Goal: Task Accomplishment & Management: Complete application form

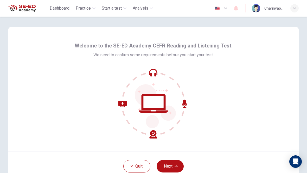
click at [173, 164] on button "Next" at bounding box center [169, 166] width 27 height 12
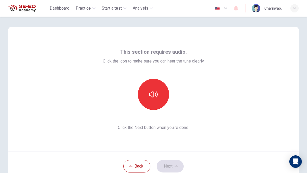
click at [250, 116] on div "This section requires audio. Click the icon to make sure you can hear the tune …" at bounding box center [153, 89] width 290 height 125
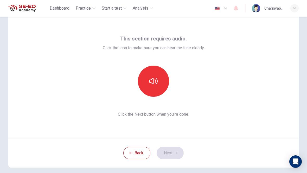
scroll to position [14, 0]
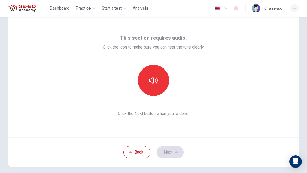
click at [163, 81] on button "button" at bounding box center [153, 80] width 31 height 31
click at [178, 152] on button "Next" at bounding box center [169, 152] width 27 height 12
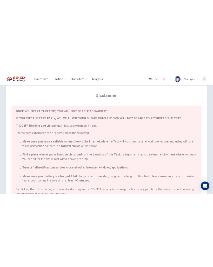
scroll to position [12, 0]
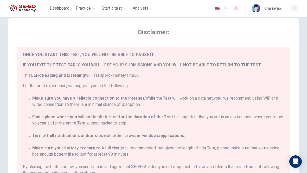
click at [268, 164] on span "By clicking the button below, you understand and agree that SE-ED Academy is no…" at bounding box center [153, 170] width 261 height 12
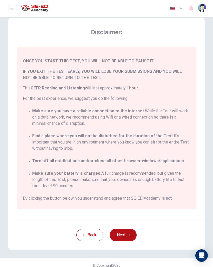
click at [130, 173] on icon "button" at bounding box center [129, 234] width 3 height 3
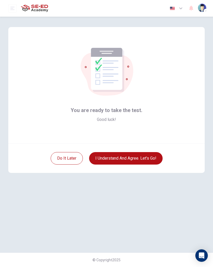
scroll to position [0, 0]
click at [157, 155] on button "I understand and agree. Let’s go!" at bounding box center [126, 158] width 74 height 12
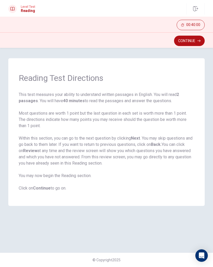
click at [197, 44] on button "Continue" at bounding box center [189, 41] width 31 height 10
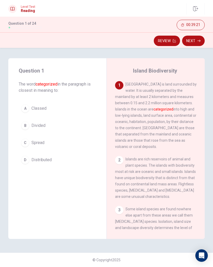
click at [27, 108] on div "A" at bounding box center [25, 108] width 8 height 8
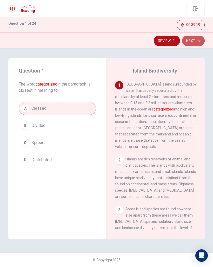
click at [198, 42] on icon "button" at bounding box center [199, 40] width 3 height 3
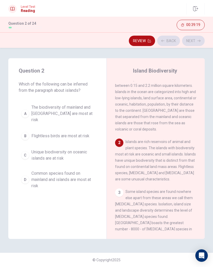
scroll to position [21, 0]
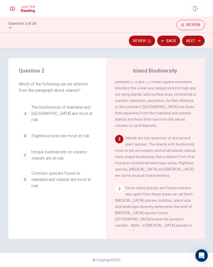
click at [30, 155] on button "C Unique biodiversity on oceanic islands are at risk" at bounding box center [57, 155] width 77 height 17
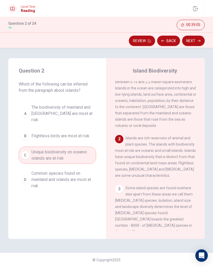
click at [197, 37] on button "Next" at bounding box center [193, 41] width 23 height 10
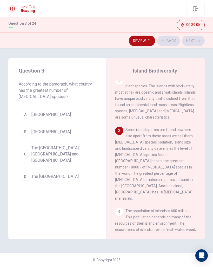
scroll to position [83, 0]
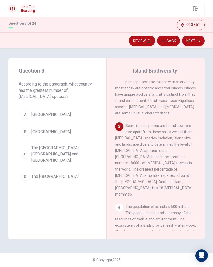
click at [40, 113] on span "[GEOGRAPHIC_DATA]" at bounding box center [51, 114] width 40 height 6
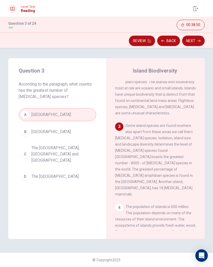
click at [202, 41] on button "Next" at bounding box center [193, 41] width 23 height 10
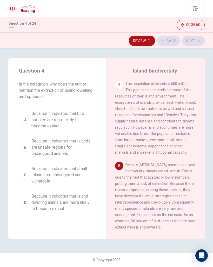
scroll to position [239, 0]
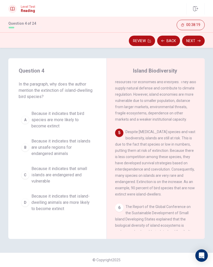
click at [50, 173] on span "Because it indicates that island-dwelling animals are more likely to become ext…" at bounding box center [62, 202] width 62 height 19
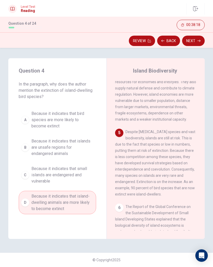
click at [202, 39] on button "Next" at bounding box center [193, 41] width 23 height 10
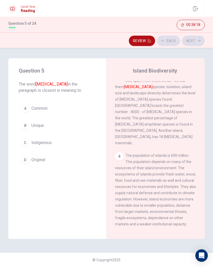
scroll to position [125, 0]
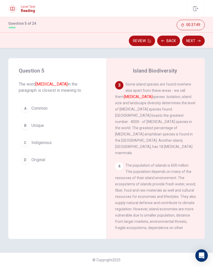
click at [29, 142] on div "C" at bounding box center [25, 143] width 8 height 8
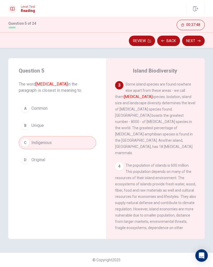
click at [197, 37] on button "Next" at bounding box center [193, 41] width 23 height 10
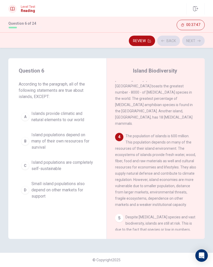
scroll to position [164, 0]
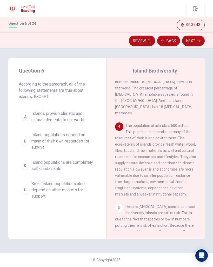
click at [23, 142] on div "B" at bounding box center [25, 141] width 8 height 8
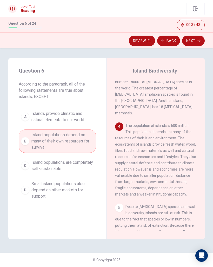
click at [197, 44] on button "Next" at bounding box center [193, 41] width 23 height 10
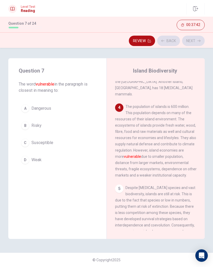
scroll to position [187, 0]
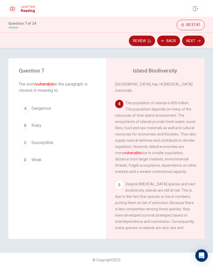
click at [27, 141] on div "C" at bounding box center [25, 143] width 8 height 8
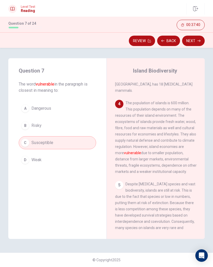
click at [200, 42] on button "Next" at bounding box center [193, 41] width 23 height 10
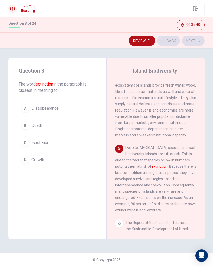
scroll to position [239, 0]
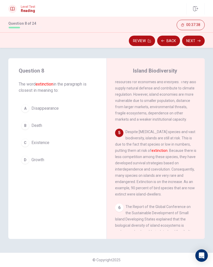
click at [31, 139] on button "C Existence" at bounding box center [57, 142] width 77 height 13
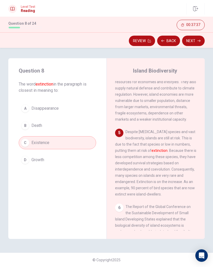
click at [204, 40] on button "Next" at bounding box center [193, 41] width 23 height 10
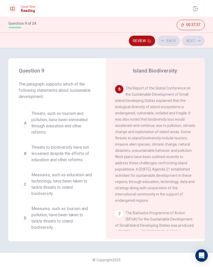
scroll to position [358, 0]
click at [29, 153] on div "B" at bounding box center [25, 153] width 8 height 8
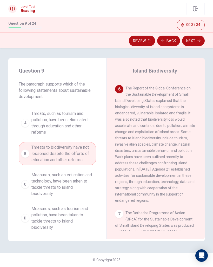
click at [195, 45] on button "Next" at bounding box center [193, 41] width 23 height 10
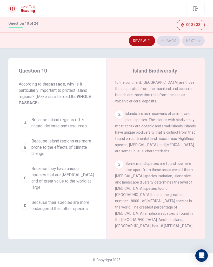
scroll to position [0, 0]
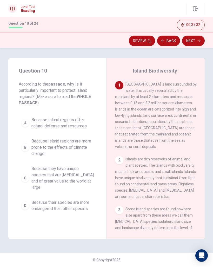
click at [25, 173] on div "C" at bounding box center [25, 178] width 8 height 8
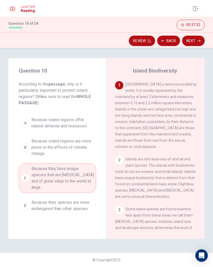
click at [196, 43] on button "Next" at bounding box center [193, 41] width 23 height 10
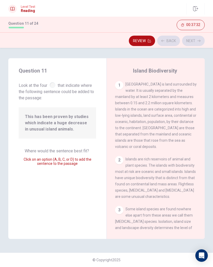
scroll to position [254, 0]
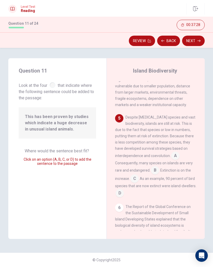
click at [159, 167] on input at bounding box center [155, 171] width 8 height 8
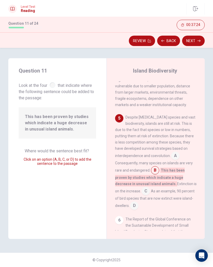
click at [195, 40] on button "Next" at bounding box center [193, 41] width 23 height 10
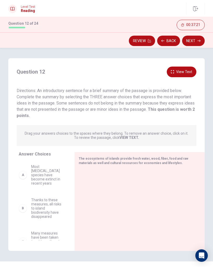
click at [168, 43] on button "Back" at bounding box center [168, 41] width 23 height 10
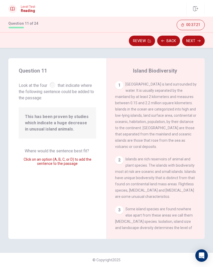
scroll to position [266, 0]
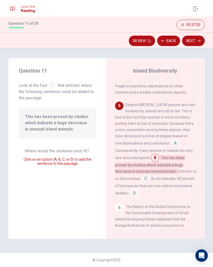
click at [142, 173] on input at bounding box center [146, 179] width 8 height 8
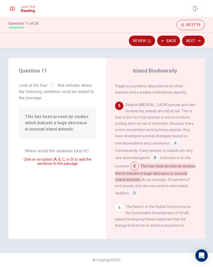
click at [154, 154] on input at bounding box center [155, 158] width 8 height 8
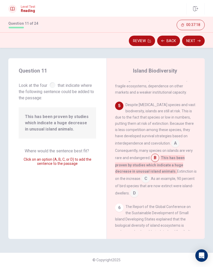
click at [50, 87] on span "Look at the four that indicate where the following sentence could be added to t…" at bounding box center [57, 91] width 77 height 20
click at [142, 173] on input at bounding box center [146, 179] width 8 height 8
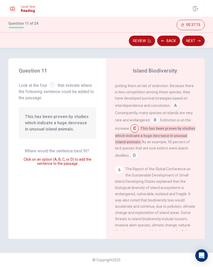
scroll to position [312, 0]
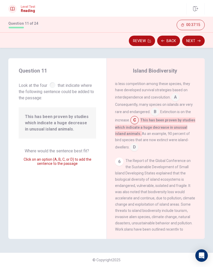
click at [198, 42] on icon "button" at bounding box center [199, 40] width 3 height 3
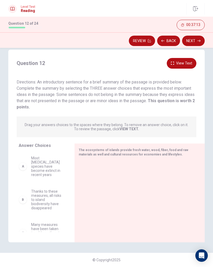
click at [29, 173] on div "B Thanks to these measures, all risks to island biodiversity have disappeared" at bounding box center [40, 199] width 43 height 21
click at [25, 173] on div "C" at bounding box center [23, 233] width 8 height 8
click at [21, 173] on div "C" at bounding box center [23, 233] width 8 height 8
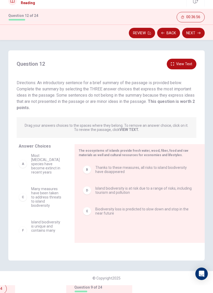
scroll to position [0, 0]
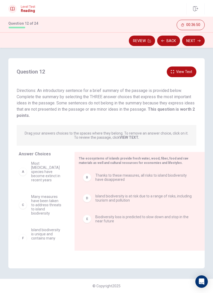
click at [199, 42] on icon "button" at bounding box center [199, 40] width 3 height 3
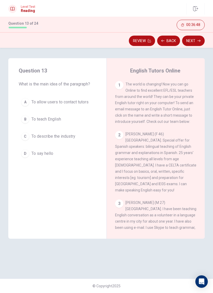
click at [27, 138] on div "C" at bounding box center [25, 136] width 8 height 8
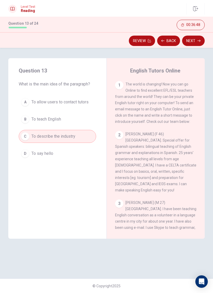
click at [193, 46] on button "Next" at bounding box center [193, 41] width 23 height 10
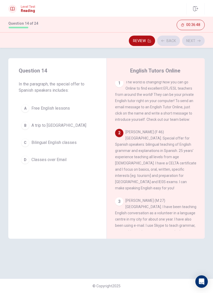
scroll to position [2, 0]
click at [25, 110] on div "A" at bounding box center [25, 108] width 8 height 8
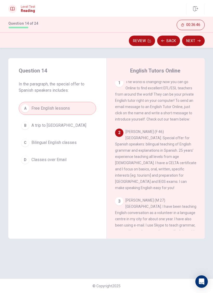
click at [195, 43] on button "Next" at bounding box center [193, 41] width 23 height 10
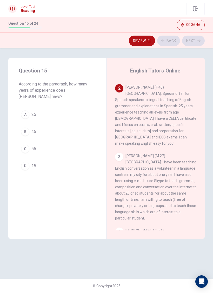
scroll to position [50, 0]
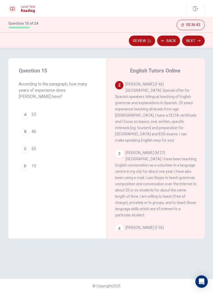
click at [26, 110] on div "A" at bounding box center [25, 114] width 8 height 8
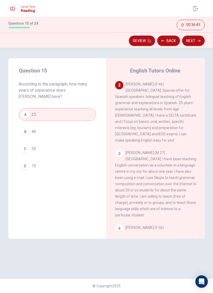
click at [200, 41] on icon "button" at bounding box center [199, 41] width 3 height 2
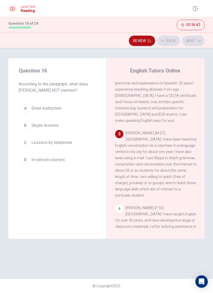
scroll to position [71, 0]
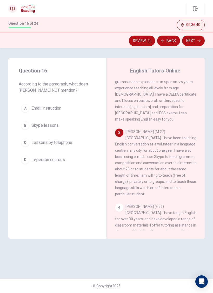
click at [25, 127] on div "B" at bounding box center [25, 125] width 8 height 8
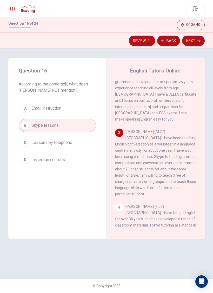
click at [197, 41] on button "Next" at bounding box center [193, 41] width 23 height 10
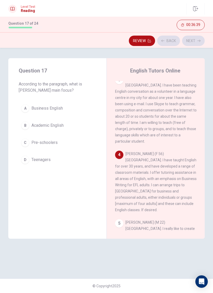
scroll to position [133, 0]
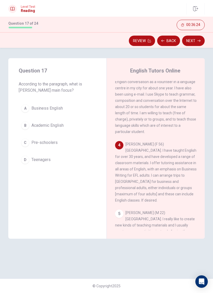
click at [53, 129] on button "B Academic English" at bounding box center [57, 125] width 77 height 13
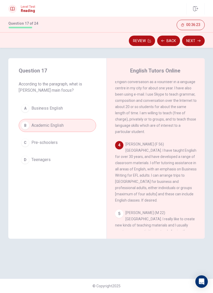
click at [194, 41] on button "Next" at bounding box center [193, 41] width 23 height 10
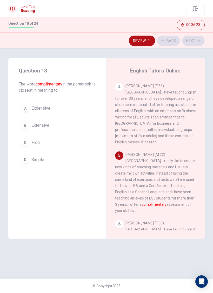
scroll to position [196, 0]
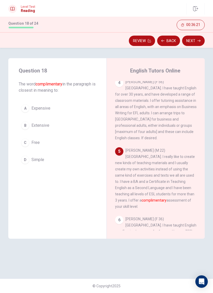
click at [32, 141] on span "Free" at bounding box center [35, 143] width 8 height 6
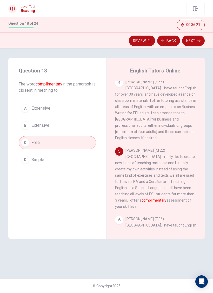
click at [202, 43] on button "Next" at bounding box center [193, 41] width 23 height 10
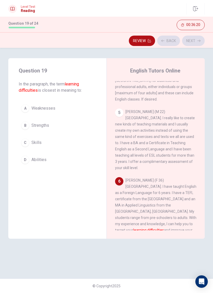
scroll to position [237, 0]
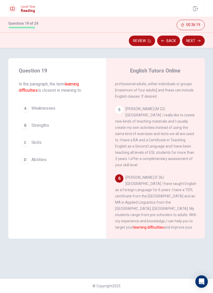
click at [29, 125] on div "B" at bounding box center [25, 125] width 8 height 8
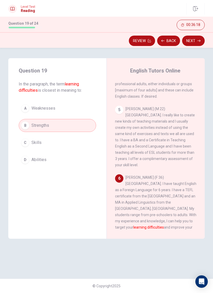
click at [199, 39] on button "Next" at bounding box center [193, 41] width 23 height 10
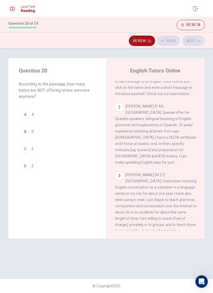
scroll to position [0, 0]
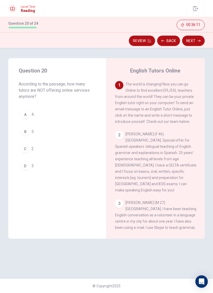
click at [27, 129] on div "B" at bounding box center [25, 132] width 8 height 8
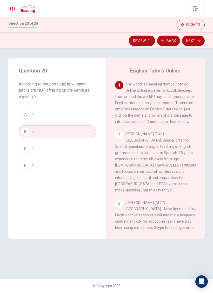
click at [196, 42] on button "Next" at bounding box center [193, 41] width 23 height 10
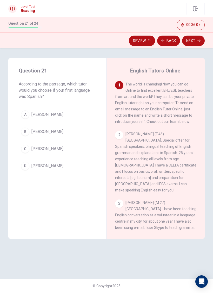
click at [28, 147] on div "C" at bounding box center [25, 149] width 8 height 8
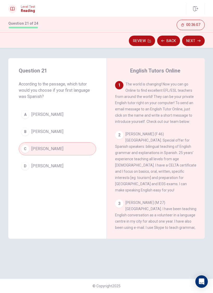
click at [192, 45] on button "Next" at bounding box center [193, 41] width 23 height 10
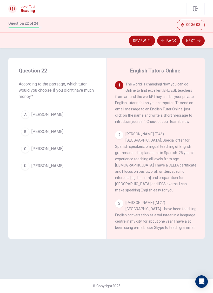
click at [29, 113] on div "A" at bounding box center [25, 114] width 8 height 8
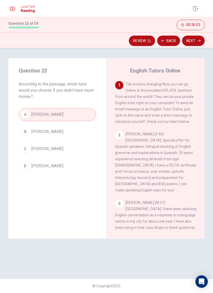
click at [199, 41] on icon "button" at bounding box center [199, 40] width 3 height 3
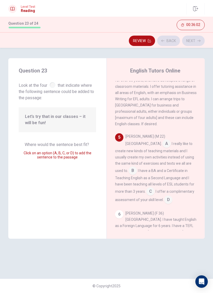
scroll to position [210, 0]
click at [155, 173] on input at bounding box center [150, 191] width 8 height 8
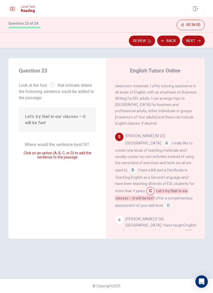
click at [195, 41] on button "Next" at bounding box center [193, 41] width 23 height 10
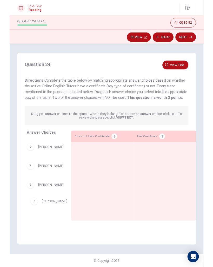
scroll to position [61, 0]
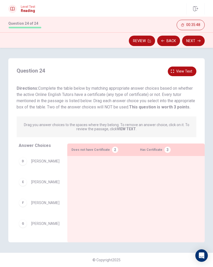
click at [36, 163] on span "[PERSON_NAME]" at bounding box center [45, 161] width 28 height 4
click at [94, 173] on div at bounding box center [101, 190] width 61 height 61
click at [35, 173] on span "[PERSON_NAME]" at bounding box center [45, 182] width 28 height 4
click at [104, 173] on div at bounding box center [101, 190] width 61 height 61
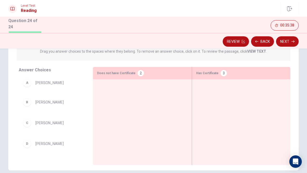
scroll to position [69, 0]
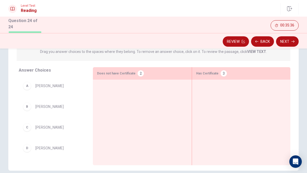
click at [130, 91] on div at bounding box center [142, 114] width 90 height 61
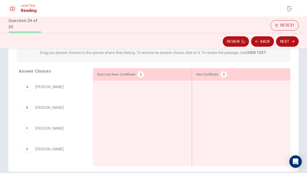
click at [261, 42] on button "Back" at bounding box center [262, 41] width 23 height 10
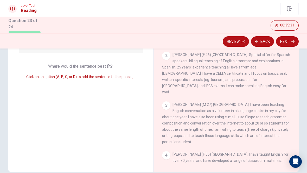
scroll to position [129, 0]
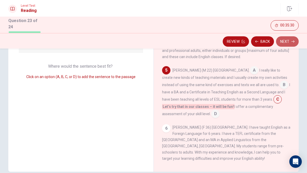
click at [290, 41] on button "Next" at bounding box center [287, 41] width 23 height 10
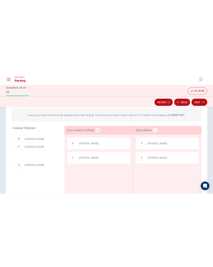
scroll to position [58, 0]
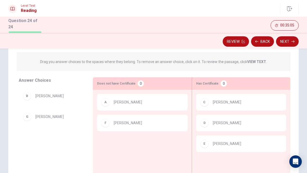
click at [288, 40] on button "Next" at bounding box center [287, 41] width 23 height 10
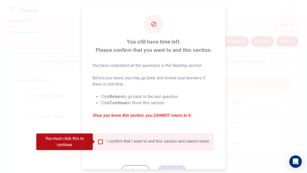
click at [101, 143] on input "You must click this to continue" at bounding box center [100, 142] width 6 height 6
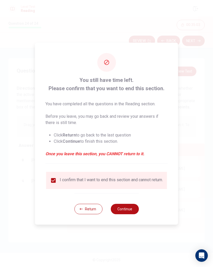
scroll to position [0, 0]
click at [131, 173] on button "Continue" at bounding box center [125, 209] width 28 height 10
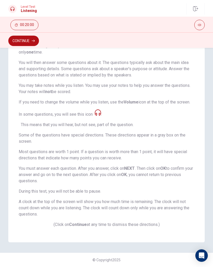
scroll to position [59, 0]
click at [29, 42] on button "Continue" at bounding box center [23, 41] width 31 height 10
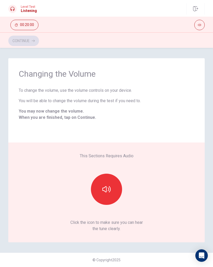
scroll to position [0, 0]
click at [114, 173] on button "button" at bounding box center [106, 189] width 31 height 31
click at [29, 41] on button "Continue" at bounding box center [23, 41] width 31 height 10
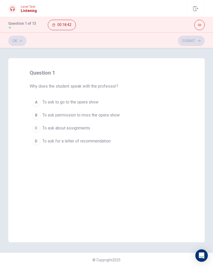
click at [37, 100] on div "A" at bounding box center [36, 102] width 8 height 8
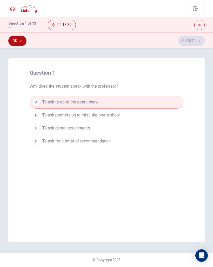
click at [15, 45] on button "Ok" at bounding box center [17, 41] width 18 height 10
click at [199, 37] on button "Submit" at bounding box center [191, 41] width 27 height 10
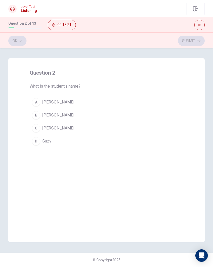
click at [36, 104] on div "A" at bounding box center [36, 102] width 8 height 8
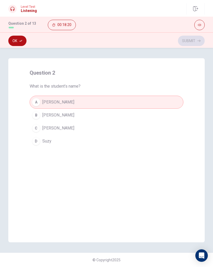
click at [17, 38] on button "Ok" at bounding box center [17, 41] width 18 height 10
click at [194, 42] on button "Submit" at bounding box center [191, 41] width 27 height 10
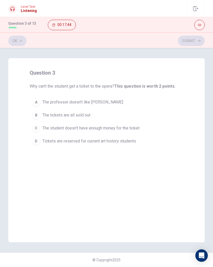
click at [37, 142] on div "D" at bounding box center [36, 141] width 8 height 8
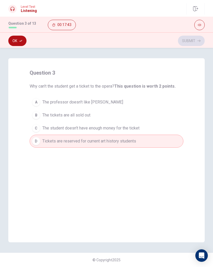
click at [16, 42] on button "Ok" at bounding box center [17, 41] width 18 height 10
click at [190, 42] on button "Submit" at bounding box center [191, 41] width 27 height 10
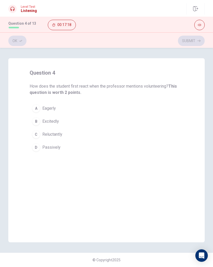
click at [41, 149] on button "D Passively" at bounding box center [107, 147] width 154 height 13
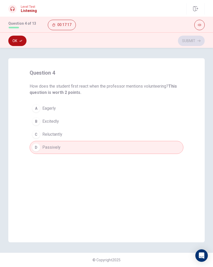
click at [17, 42] on button "Ok" at bounding box center [17, 41] width 18 height 10
click at [193, 40] on button "Submit" at bounding box center [191, 41] width 27 height 10
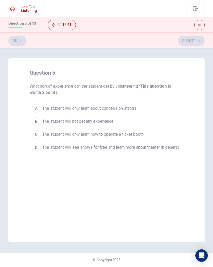
click at [37, 146] on div "D" at bounding box center [36, 147] width 8 height 8
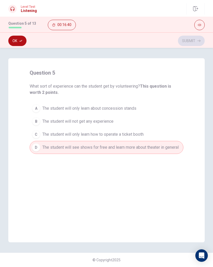
click at [19, 36] on button "Ok" at bounding box center [17, 41] width 18 height 10
click at [198, 44] on button "Submit" at bounding box center [191, 41] width 27 height 10
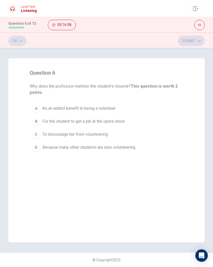
click at [37, 109] on div "A" at bounding box center [36, 108] width 8 height 8
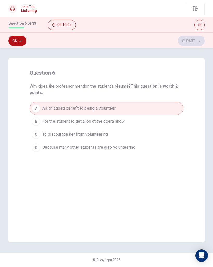
click at [17, 40] on button "Ok" at bounding box center [17, 41] width 18 height 10
click at [201, 36] on button "Submit" at bounding box center [191, 41] width 27 height 10
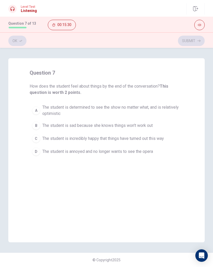
click at [31, 110] on button "A The student is determined to see the show no matter what, and is relatively o…" at bounding box center [107, 110] width 154 height 17
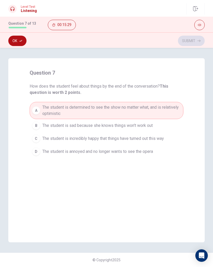
click at [16, 42] on button "Ok" at bounding box center [17, 41] width 18 height 10
click at [195, 40] on button "Submit" at bounding box center [191, 41] width 27 height 10
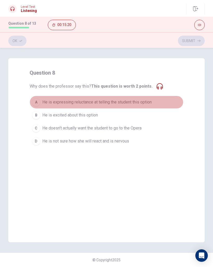
click at [132, 100] on span "He is expressing reluctance at telling the student this option" at bounding box center [96, 102] width 109 height 6
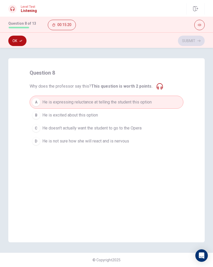
click at [9, 38] on button "Ok" at bounding box center [17, 41] width 18 height 10
click at [195, 45] on button "Submit" at bounding box center [191, 41] width 27 height 10
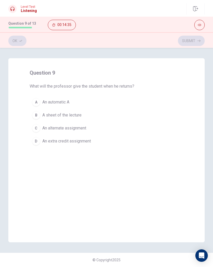
click at [37, 114] on div "B" at bounding box center [36, 115] width 8 height 8
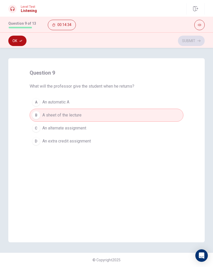
click at [17, 41] on button "Ok" at bounding box center [17, 41] width 18 height 10
click at [194, 39] on button "Submit" at bounding box center [191, 41] width 27 height 10
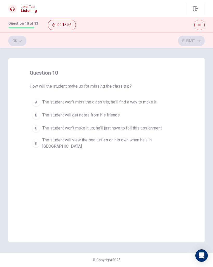
click at [41, 138] on button "D The student will view the sea turtles on his own when he's in [GEOGRAPHIC_DAT…" at bounding box center [107, 143] width 154 height 17
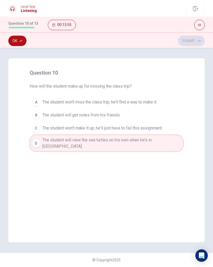
click at [22, 44] on button "Ok" at bounding box center [17, 41] width 18 height 10
click at [197, 41] on button "Submit" at bounding box center [191, 41] width 27 height 10
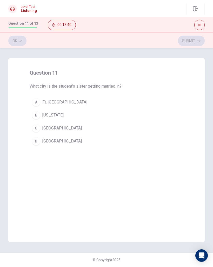
click at [37, 144] on div "D" at bounding box center [36, 141] width 8 height 8
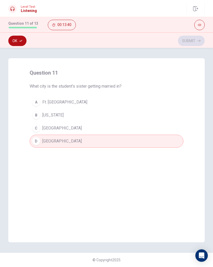
click at [24, 40] on button "Ok" at bounding box center [17, 41] width 18 height 10
click at [195, 36] on button "Submit" at bounding box center [191, 41] width 27 height 10
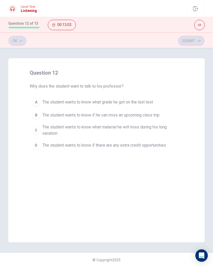
click at [37, 113] on div "B" at bounding box center [36, 115] width 8 height 8
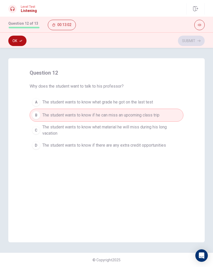
click at [19, 42] on button "Ok" at bounding box center [17, 41] width 18 height 10
click at [195, 41] on button "Submit" at bounding box center [191, 41] width 27 height 10
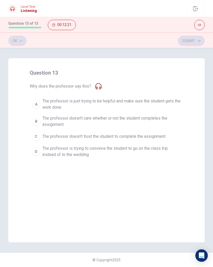
click at [34, 100] on button "A The professor is just trying to be helpful and make sure the student gets the…" at bounding box center [107, 104] width 154 height 17
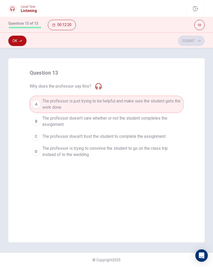
click at [10, 48] on div "question 13 Why does the professor say this? A The professor is just trying to …" at bounding box center [106, 157] width 213 height 219
click at [21, 46] on button "Ok" at bounding box center [17, 41] width 18 height 10
click at [185, 40] on button "Submit" at bounding box center [191, 41] width 27 height 10
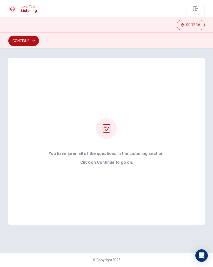
click at [21, 41] on button "Continue" at bounding box center [23, 41] width 31 height 10
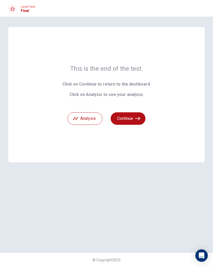
click at [133, 119] on button "Continue" at bounding box center [128, 118] width 35 height 12
